Goal: Find specific page/section: Find specific page/section

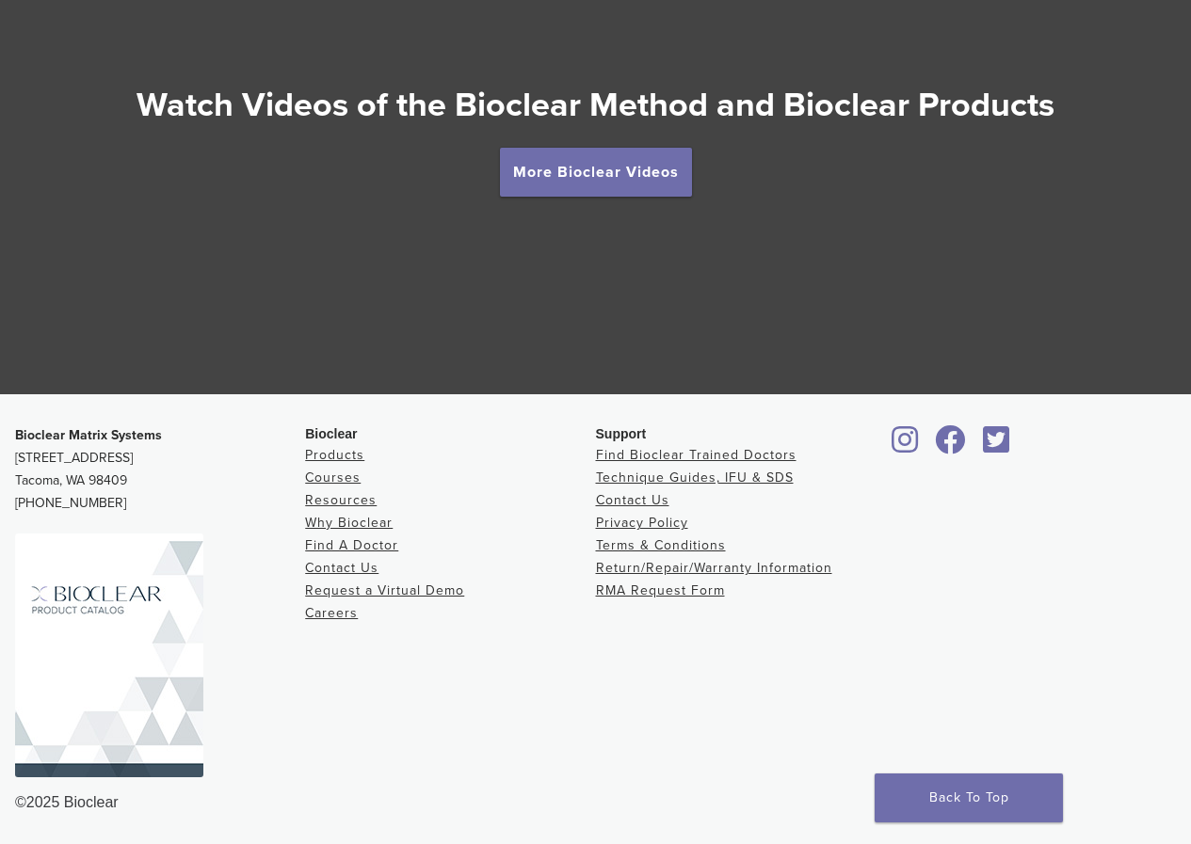
scroll to position [3395, 0]
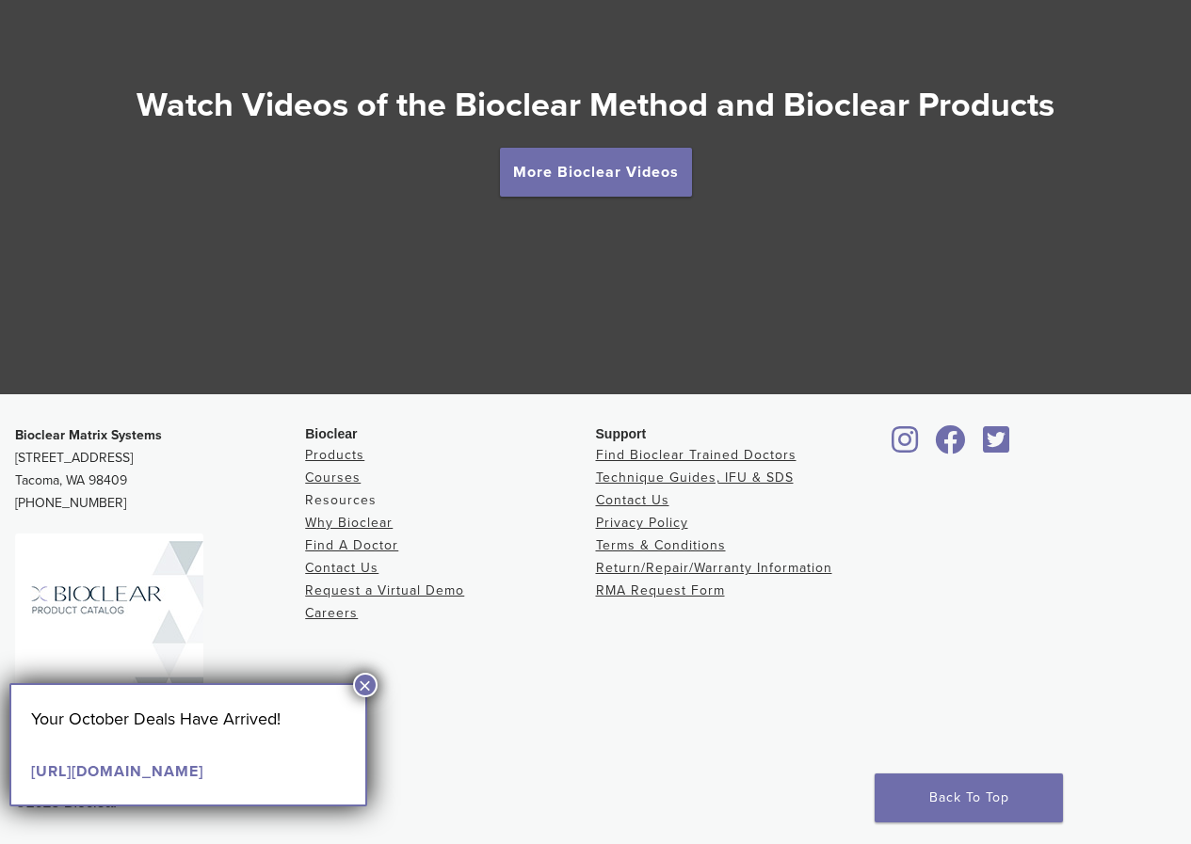
click at [348, 503] on link "Resources" at bounding box center [341, 500] width 72 height 16
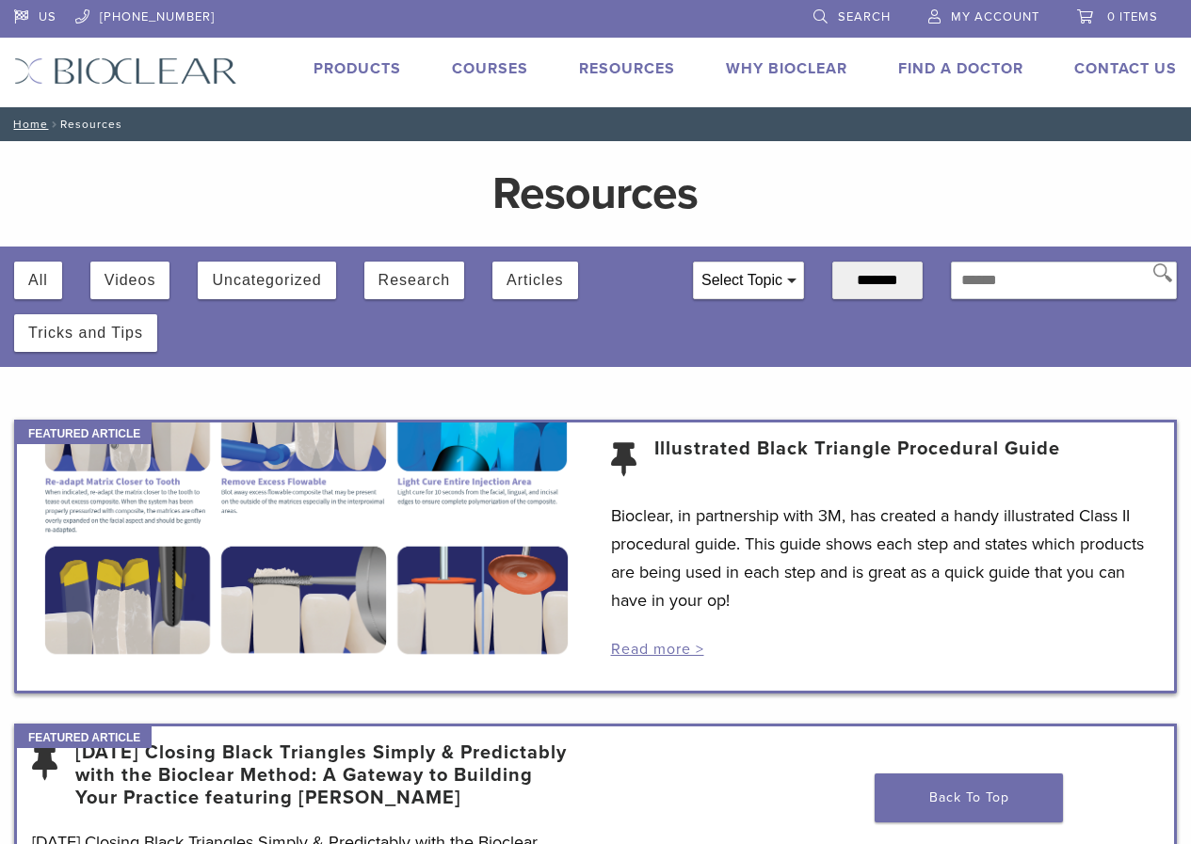
click at [749, 276] on div "Select Topic" at bounding box center [748, 281] width 109 height 36
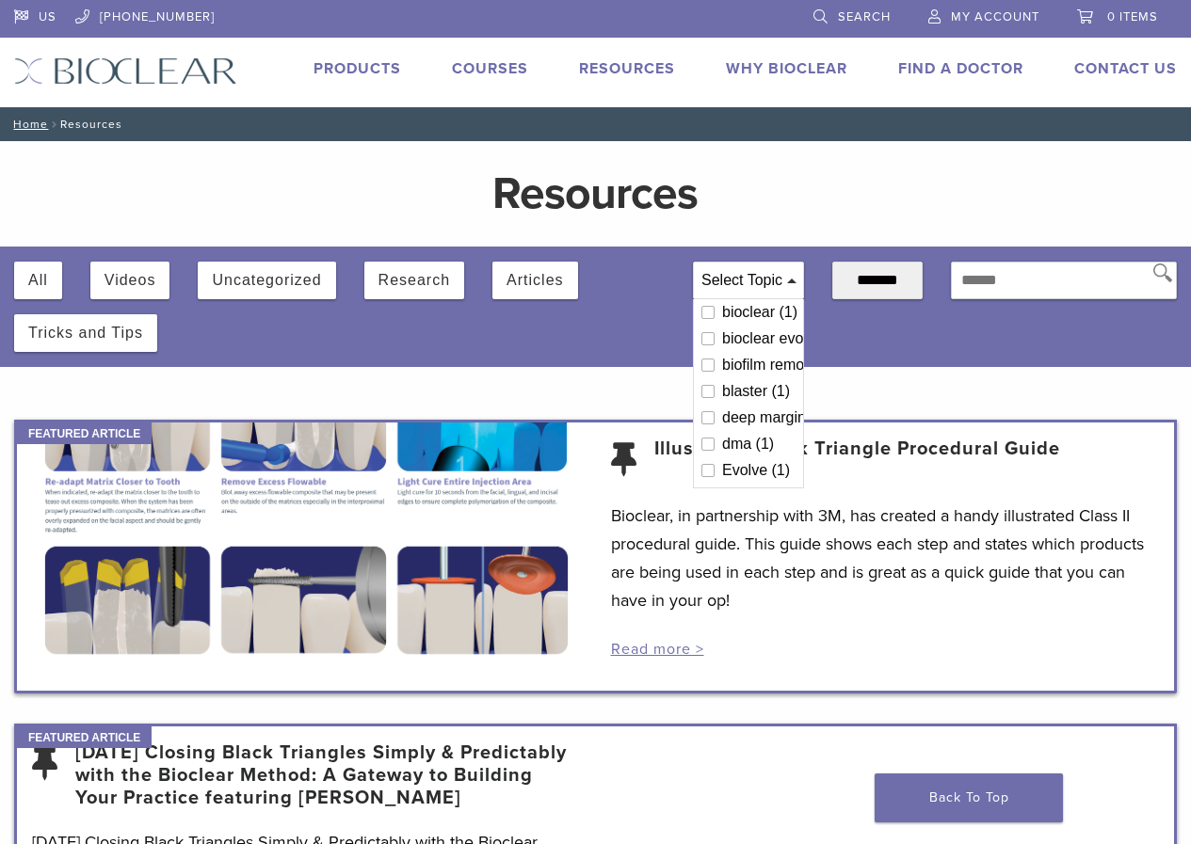
click at [749, 276] on div "Select Topic" at bounding box center [748, 281] width 109 height 36
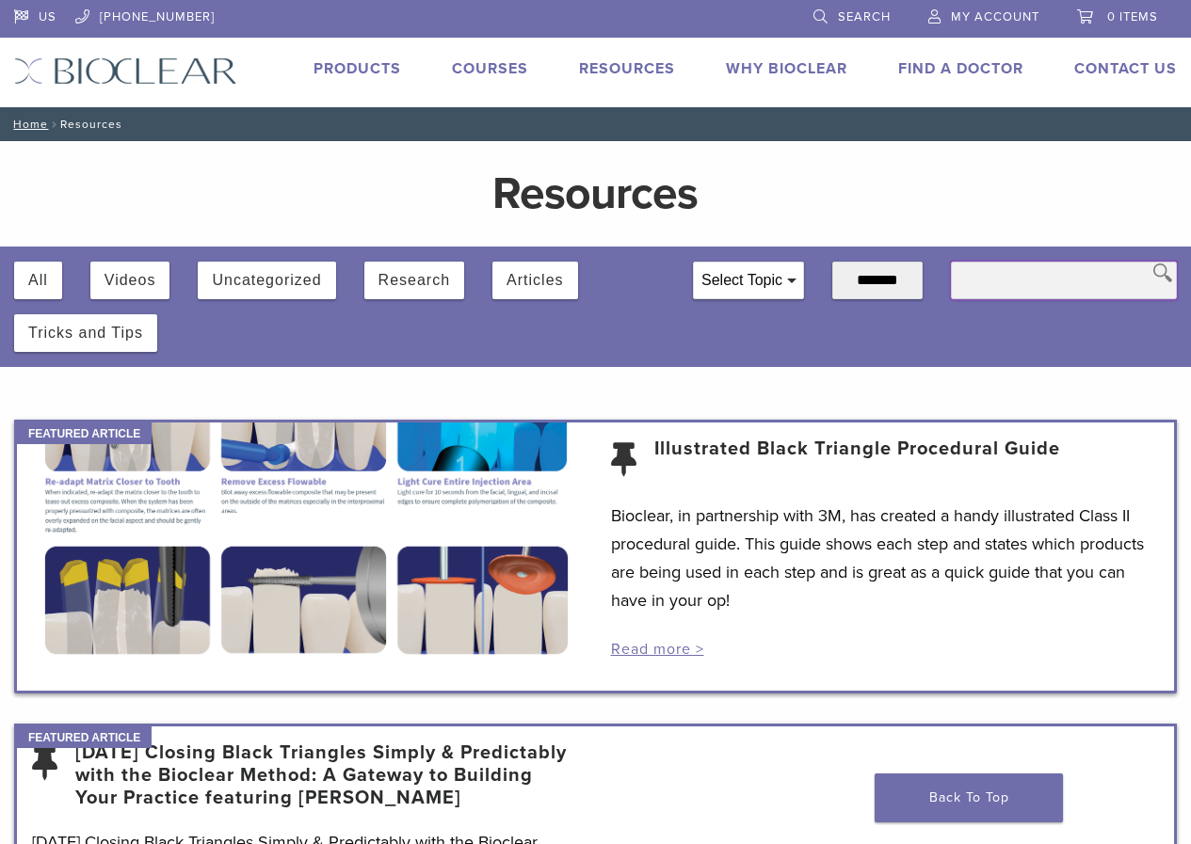
click at [978, 278] on input "text" at bounding box center [1064, 281] width 226 height 38
type input "***"
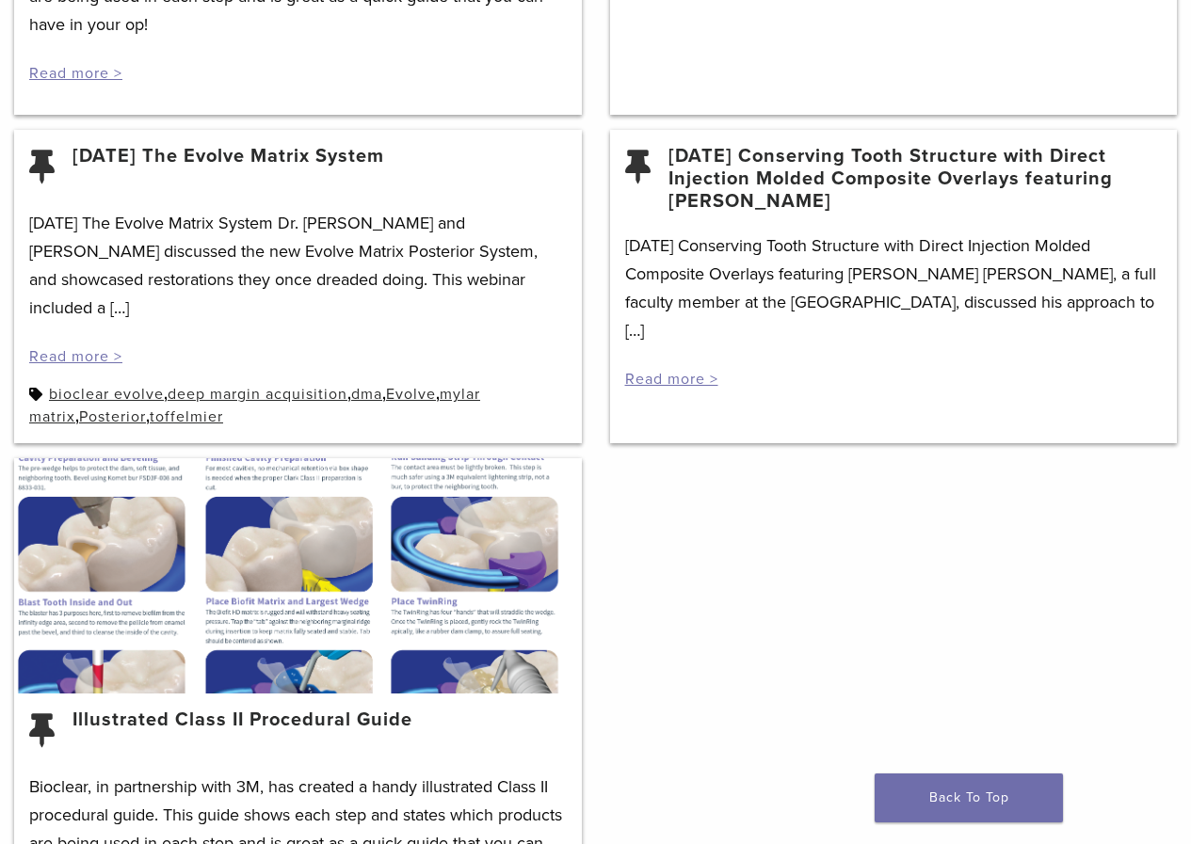
scroll to position [1299, 0]
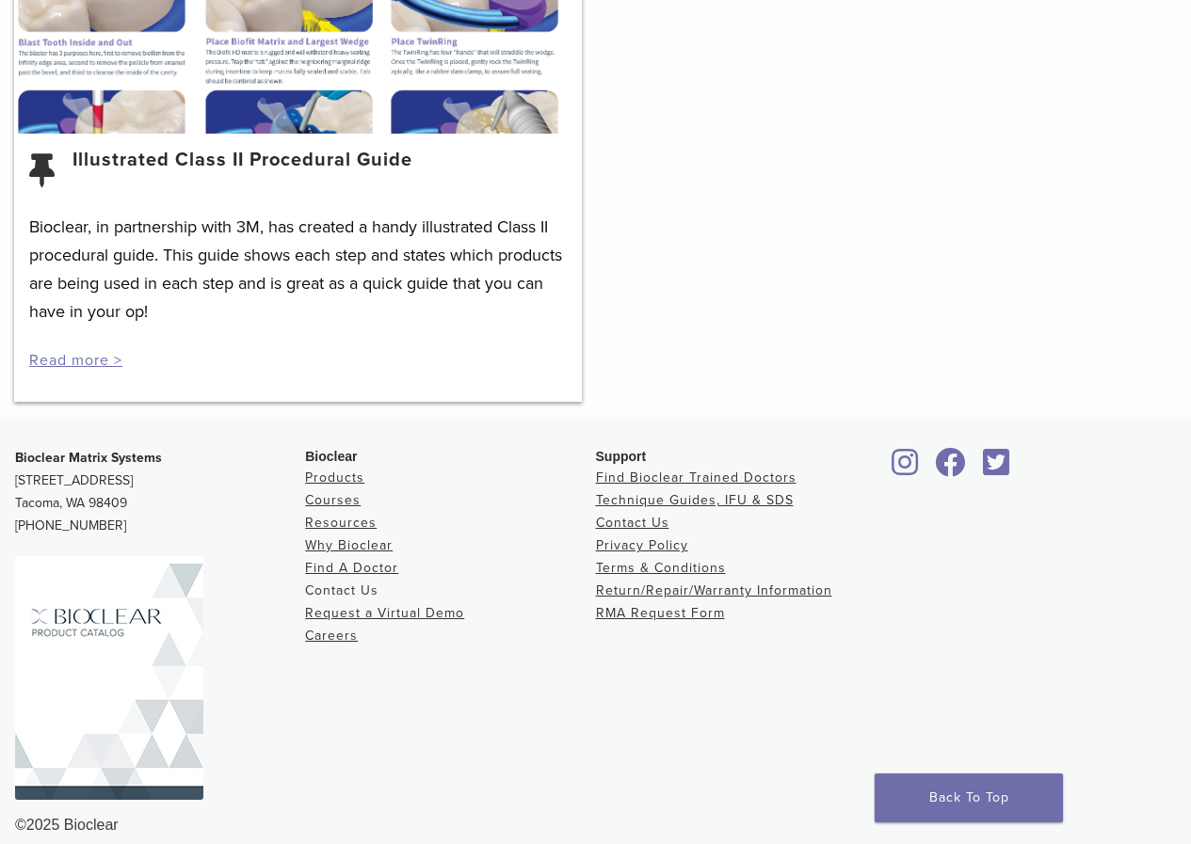
click at [337, 583] on link "Contact Us" at bounding box center [341, 591] width 73 height 16
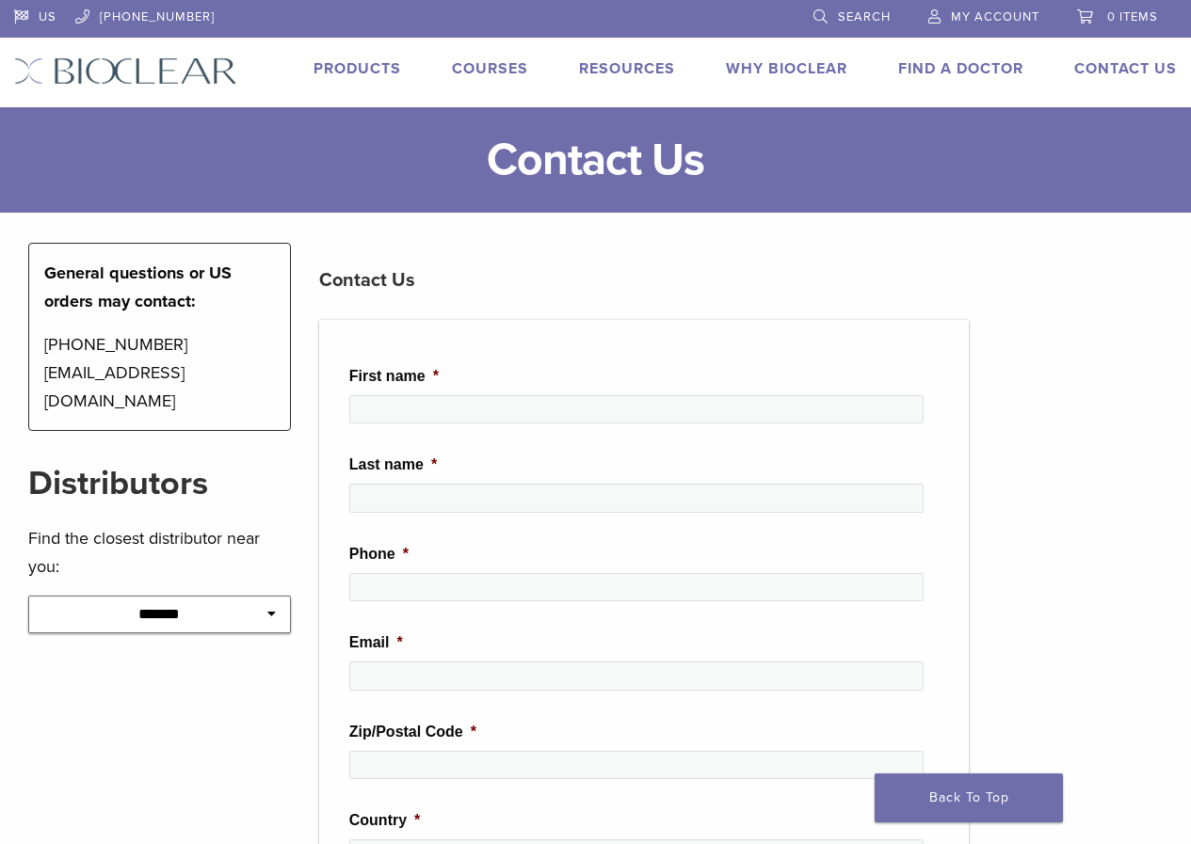
click at [378, 63] on link "Products" at bounding box center [357, 68] width 88 height 19
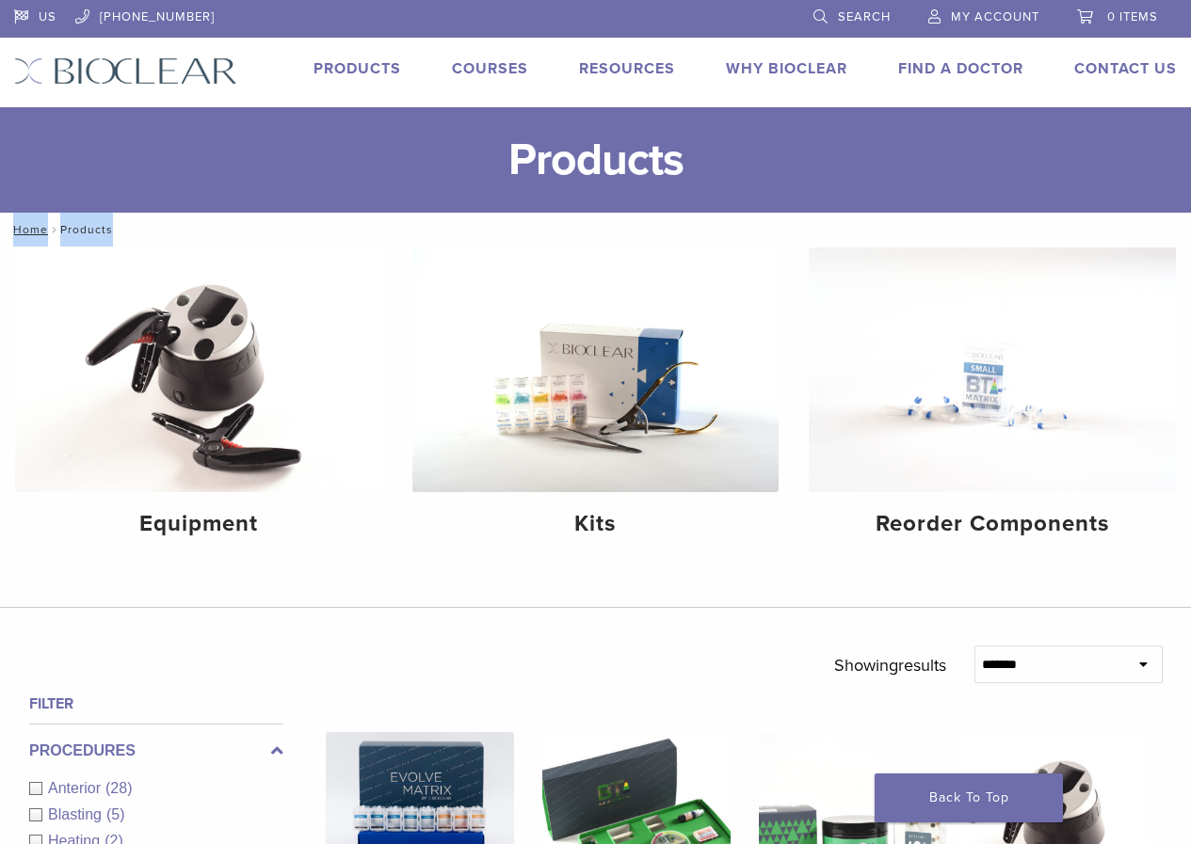
drag, startPoint x: 1190, startPoint y: 176, endPoint x: 1198, endPoint y: 229, distance: 53.4
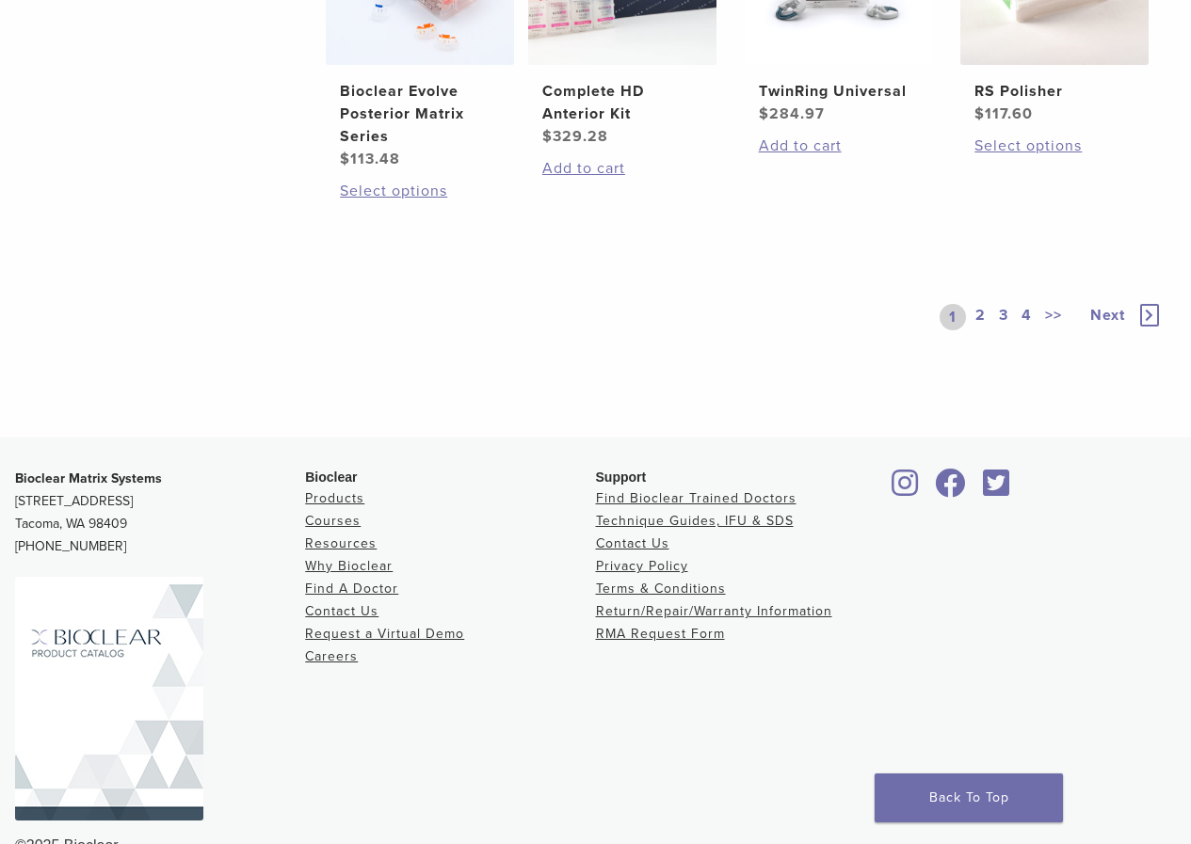
scroll to position [1610, 0]
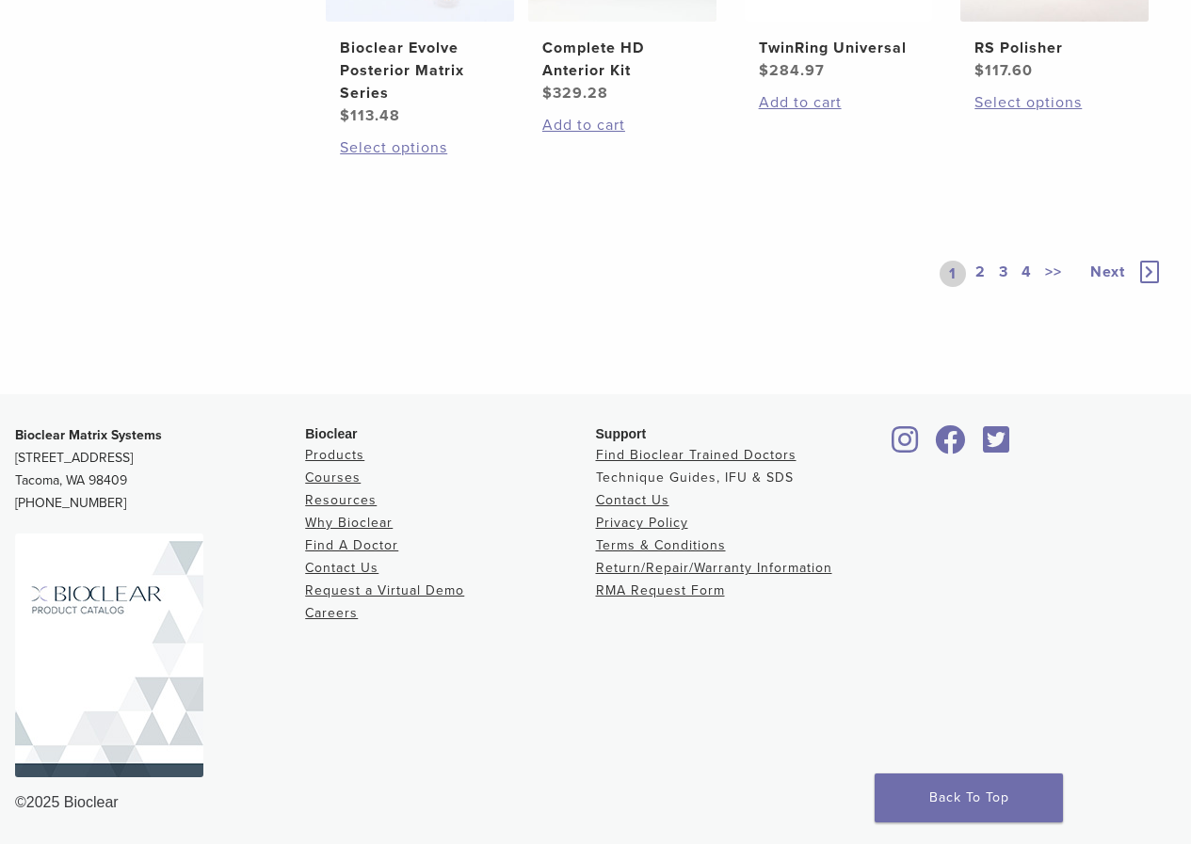
click at [646, 481] on link "Technique Guides, IFU & SDS" at bounding box center [695, 478] width 198 height 16
